Goal: Information Seeking & Learning: Learn about a topic

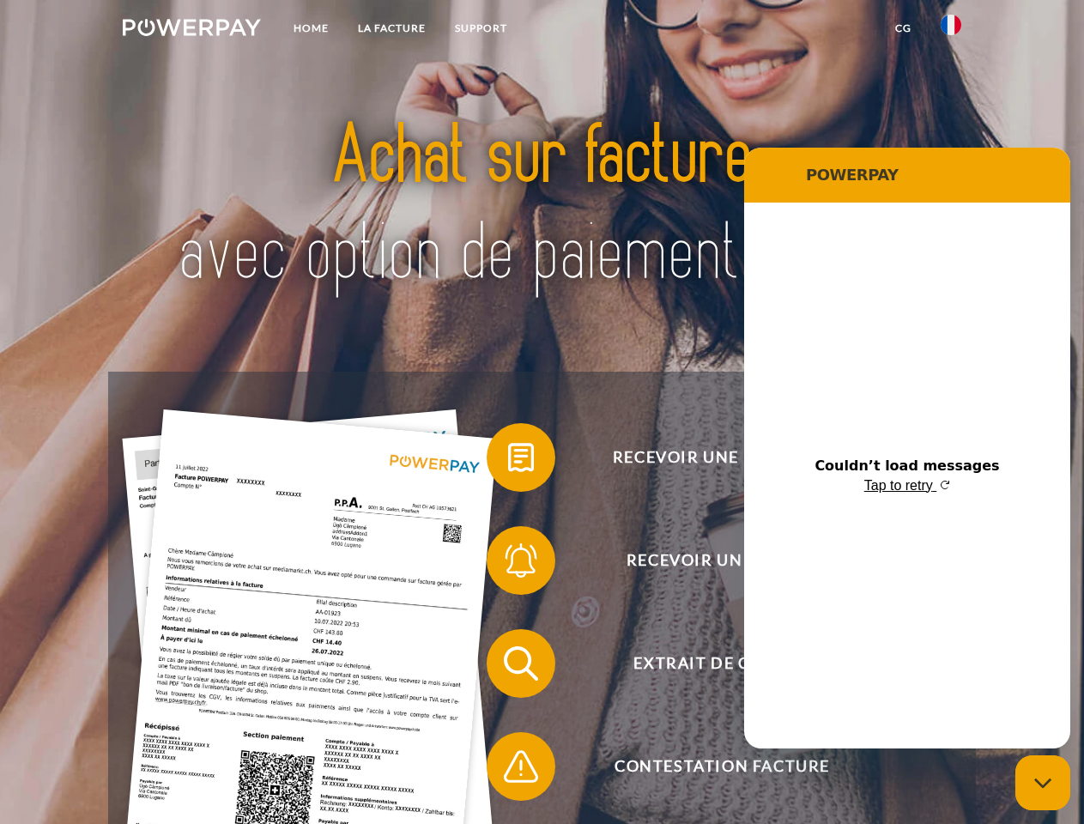
click at [191, 30] on img at bounding box center [192, 27] width 138 height 17
click at [951, 30] on img at bounding box center [951, 25] width 21 height 21
click at [903, 28] on link "CG" at bounding box center [903, 28] width 45 height 31
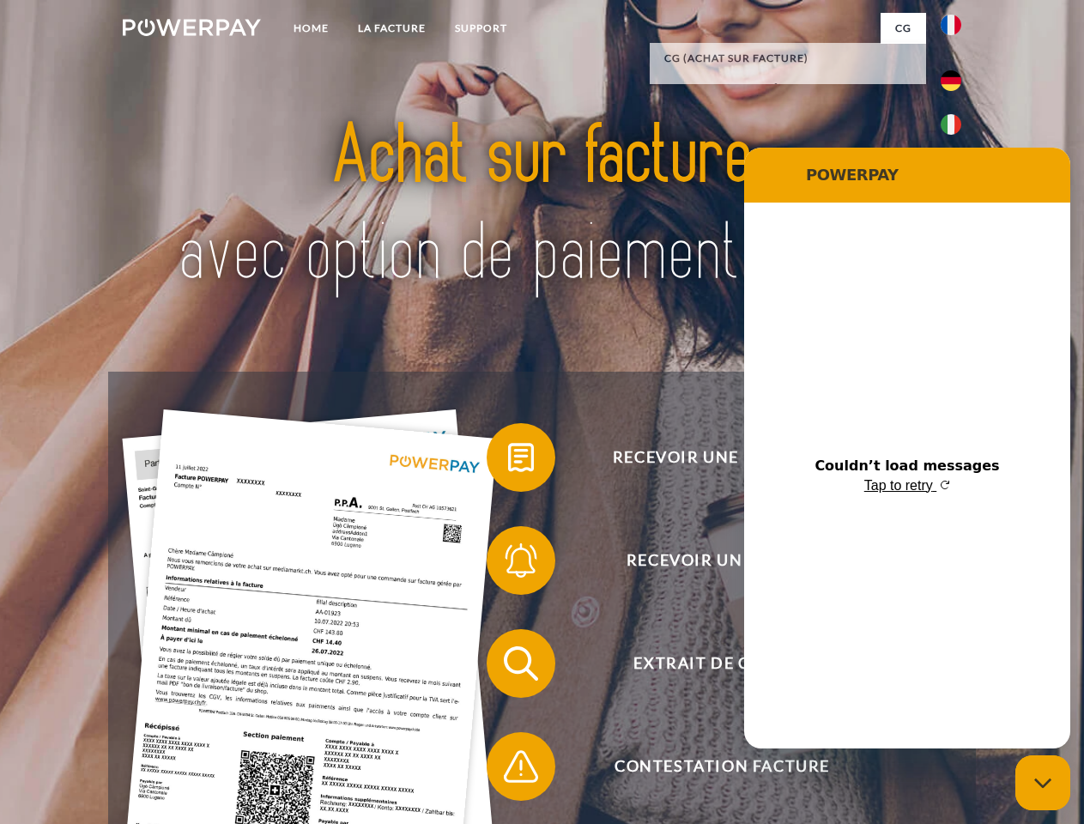
click at [508, 461] on span at bounding box center [495, 458] width 86 height 86
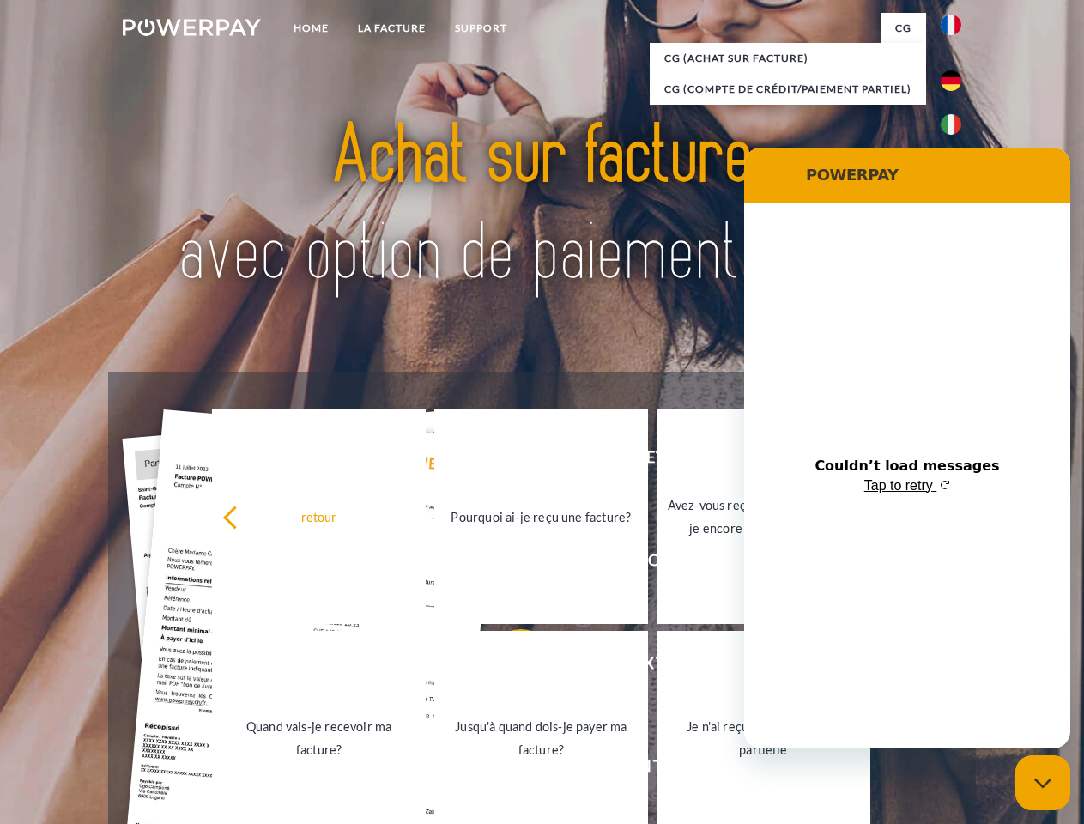
click at [508, 564] on link "Pourquoi ai-je reçu une facture?" at bounding box center [541, 516] width 214 height 215
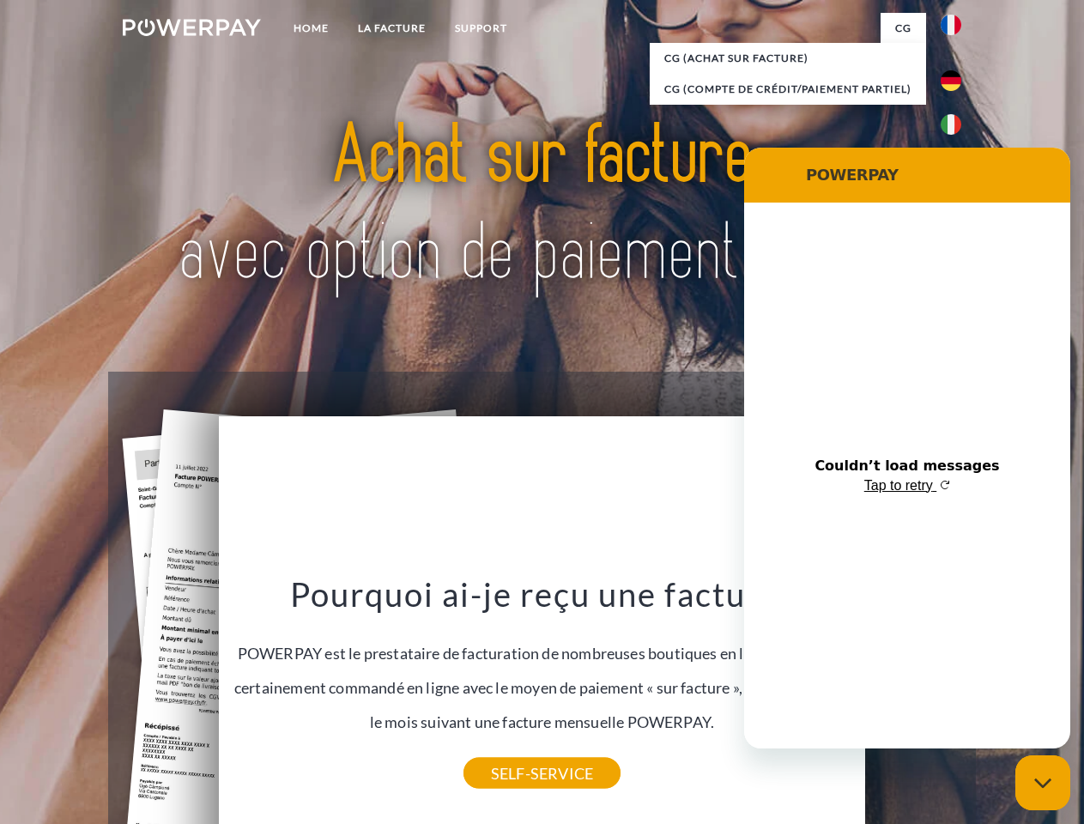
click at [508, 667] on div "Pourquoi ai-je reçu une facture? POWERPAY est le prestataire de facturation de …" at bounding box center [542, 673] width 627 height 200
click at [508, 770] on link "SELF-SERVICE" at bounding box center [541, 773] width 157 height 31
click at [1043, 783] on icon "Close messaging window" at bounding box center [1043, 783] width 18 height 11
